Goal: Task Accomplishment & Management: Use online tool/utility

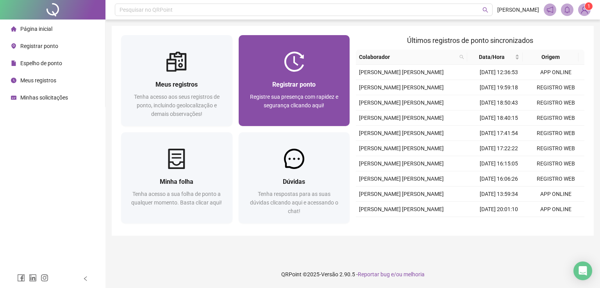
click at [282, 78] on div "Registrar ponto Registre sua presença com rapidez e segurança clicando aqui!" at bounding box center [294, 99] width 111 height 54
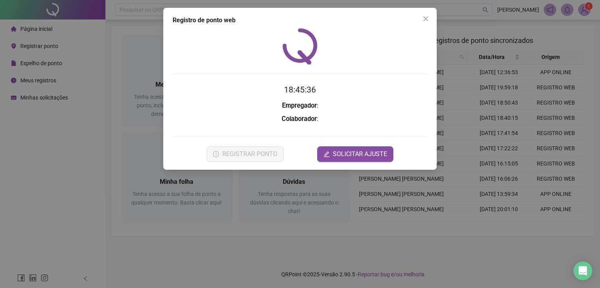
click at [55, 156] on div "Registro de ponto web 18:45:36 Empregador : Colaborador : REGISTRAR PONTO SOLIC…" at bounding box center [300, 144] width 600 height 288
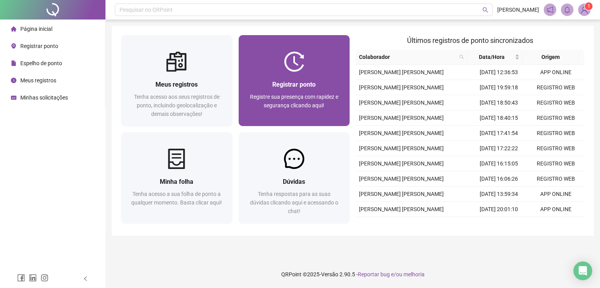
click at [281, 87] on span "Registrar ponto" at bounding box center [293, 84] width 43 height 7
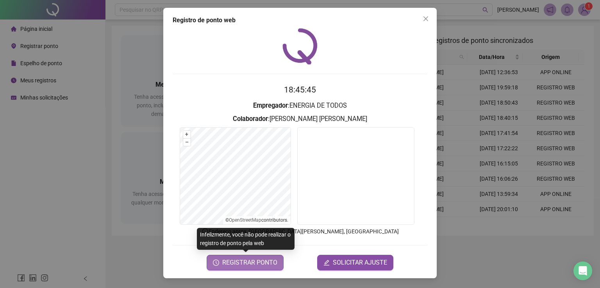
click at [242, 260] on span "REGISTRAR PONTO" at bounding box center [249, 262] width 55 height 9
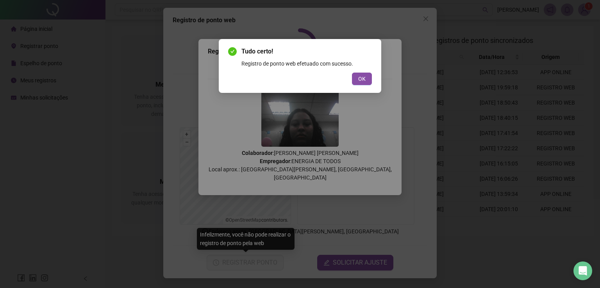
click at [358, 81] on span "OK" at bounding box center [361, 79] width 7 height 9
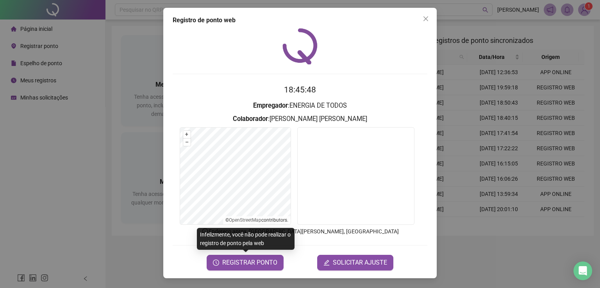
click at [47, 160] on div "Registro de ponto web 18:45:48 Empregador : ENERGIA DE TODOS Colaborador : [PER…" at bounding box center [300, 144] width 600 height 288
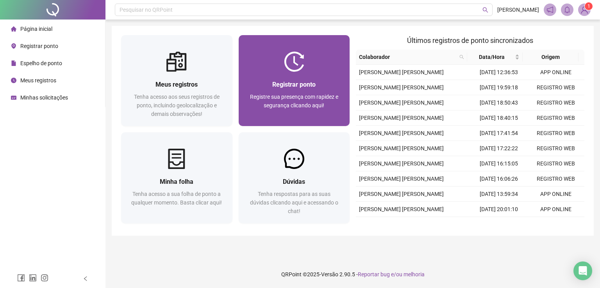
click at [286, 72] on div "Registrar ponto Registre sua presença com rapidez e segurança clicando aqui!" at bounding box center [294, 80] width 111 height 91
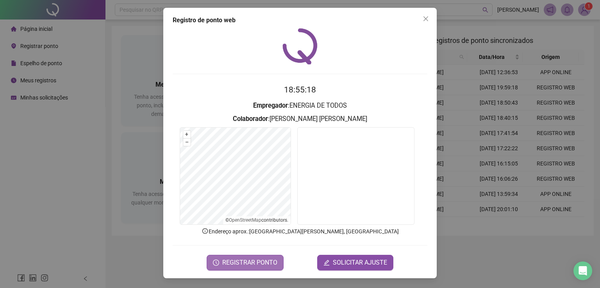
click at [242, 261] on span "REGISTRAR PONTO" at bounding box center [249, 262] width 55 height 9
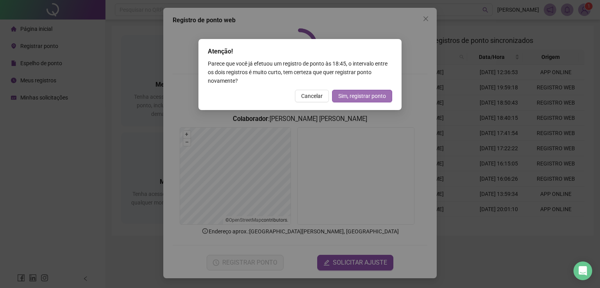
click at [359, 98] on span "Sim, registrar ponto" at bounding box center [362, 96] width 48 height 9
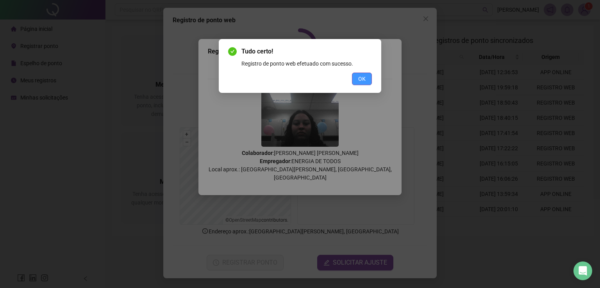
click at [365, 79] on span "OK" at bounding box center [361, 79] width 7 height 9
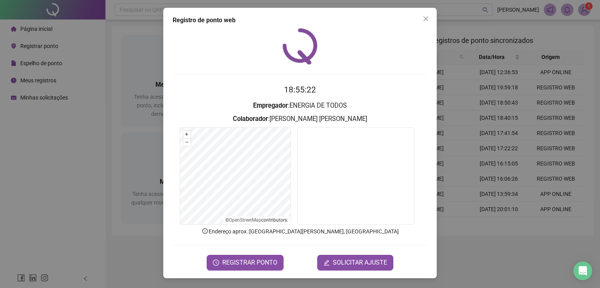
click at [90, 170] on div "Registro de ponto web 18:55:22 Empregador : ENERGIA DE TODOS Colaborador : [PER…" at bounding box center [300, 144] width 600 height 288
